Goal: Navigation & Orientation: Find specific page/section

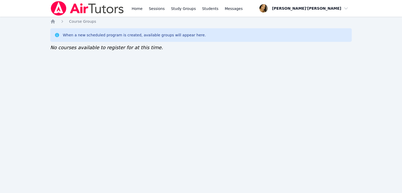
click at [0, 124] on div "Home Sessions Study Groups Students Messages Open user menu Lee'Tayna Hostick O…" at bounding box center [201, 96] width 402 height 193
click at [188, 9] on link "Study Groups" at bounding box center [183, 8] width 27 height 17
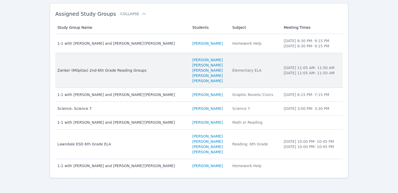
scroll to position [53, 0]
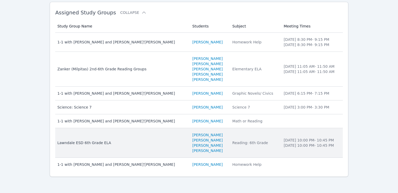
click at [72, 143] on div "Lawndale ESD 6th Grade ELA" at bounding box center [121, 142] width 129 height 5
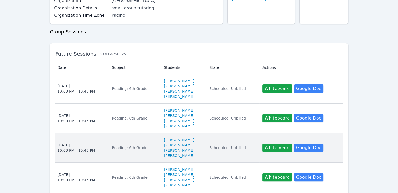
scroll to position [105, 0]
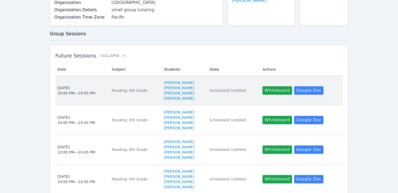
click at [122, 88] on div "Reading: 6th Grade" at bounding box center [135, 90] width 46 height 5
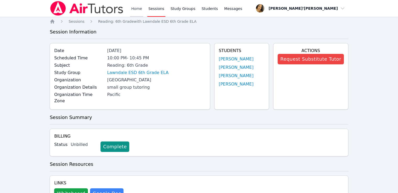
click at [136, 2] on link "Home" at bounding box center [136, 8] width 13 height 17
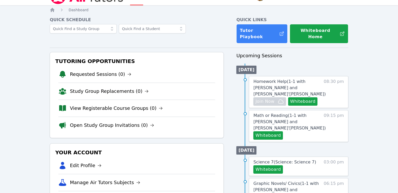
scroll to position [3, 0]
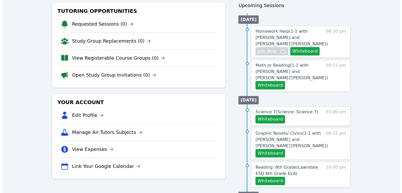
scroll to position [0, 0]
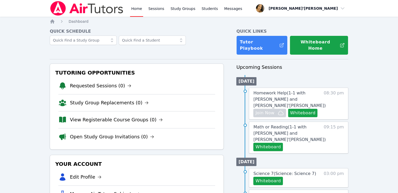
click at [94, 118] on li "View Registerable Course Groups (0)" at bounding box center [136, 119] width 157 height 17
click at [92, 116] on link "View Registerable Course Groups (0)" at bounding box center [116, 119] width 93 height 7
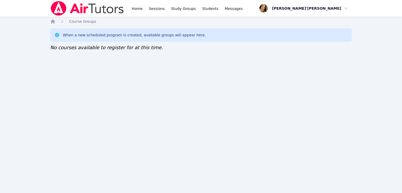
click at [15, 11] on nav "Home Sessions Study Groups Students Messages Open user menu [PERSON_NAME]'[PERS…" at bounding box center [201, 8] width 402 height 17
click at [147, 100] on div "Home Sessions Study Groups Students Messages Open user menu [PERSON_NAME]'[PERS…" at bounding box center [201, 96] width 402 height 193
click at [107, 73] on div "Home Sessions Study Groups Students Messages Open user menu Lee'Tayna Hostick O…" at bounding box center [201, 96] width 402 height 193
click at [15, 44] on div "Home Sessions Study Groups Students Messages Open user menu Lee'Tayna Hostick O…" at bounding box center [201, 96] width 402 height 193
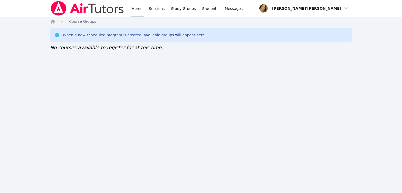
click at [142, 8] on link "Home" at bounding box center [137, 8] width 13 height 17
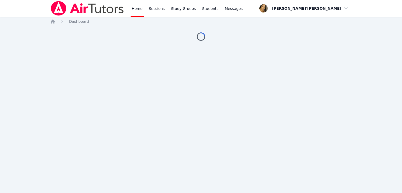
click at [137, 12] on link "Home" at bounding box center [137, 8] width 13 height 17
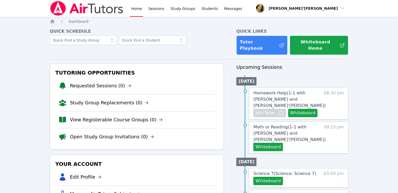
click at [137, 12] on link "Home" at bounding box center [136, 8] width 13 height 17
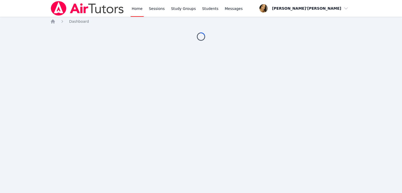
click at [34, 75] on div "Home Sessions Study Groups Students Messages Open user menu Lee'Tayna Hostick O…" at bounding box center [201, 96] width 402 height 193
click at [34, 74] on div "Home Sessions Study Groups Students Messages Open user menu Lee'Tayna Hostick O…" at bounding box center [201, 96] width 402 height 193
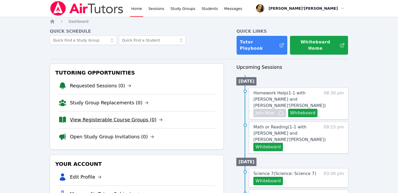
click at [88, 116] on link "View Registerable Course Groups (0)" at bounding box center [116, 119] width 93 height 7
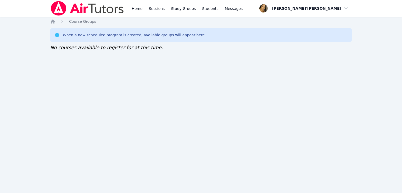
click at [82, 109] on div "Home Sessions Study Groups Students Messages Open user menu Lee'Tayna Hostick O…" at bounding box center [201, 96] width 402 height 193
click at [7, 118] on div "Home Sessions Study Groups Students Messages Open user menu Lee'Tayna Hostick O…" at bounding box center [201, 96] width 402 height 193
click at [28, 3] on nav "Home Sessions Study Groups Students Messages Open user menu Lee'Tayna Hostick O…" at bounding box center [201, 8] width 402 height 17
click at [8, 106] on div "Home Sessions Study Groups Students Messages Open user menu Lee'Tayna Hostick O…" at bounding box center [201, 96] width 402 height 193
